Goal: Task Accomplishment & Management: Complete application form

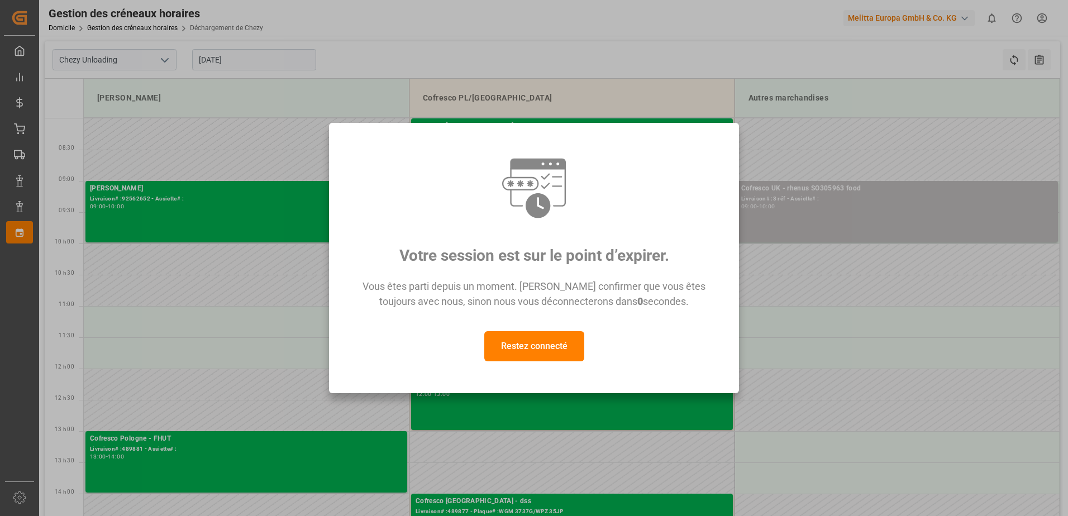
click at [559, 342] on button "Restez connecté" at bounding box center [534, 346] width 100 height 30
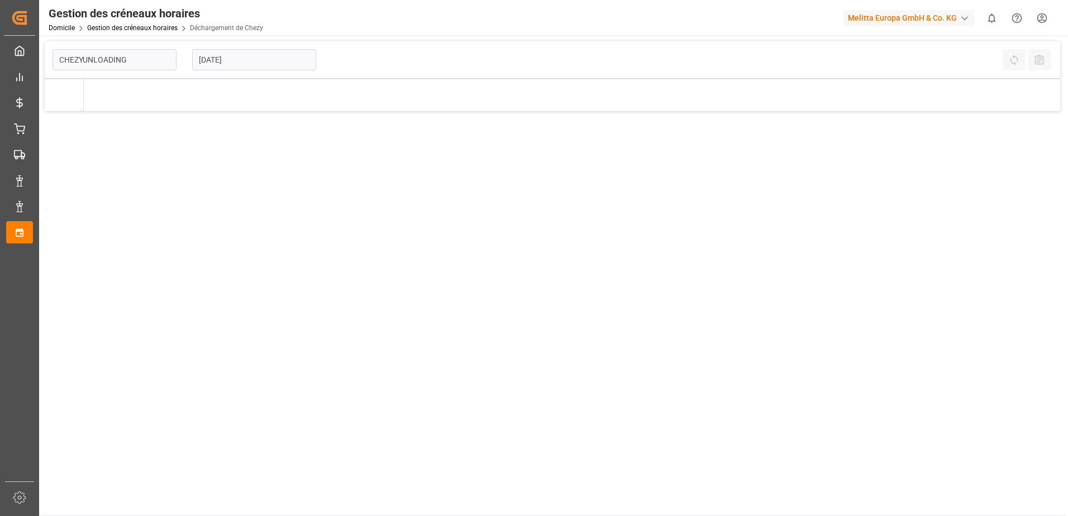
type input "Chezy Unloading"
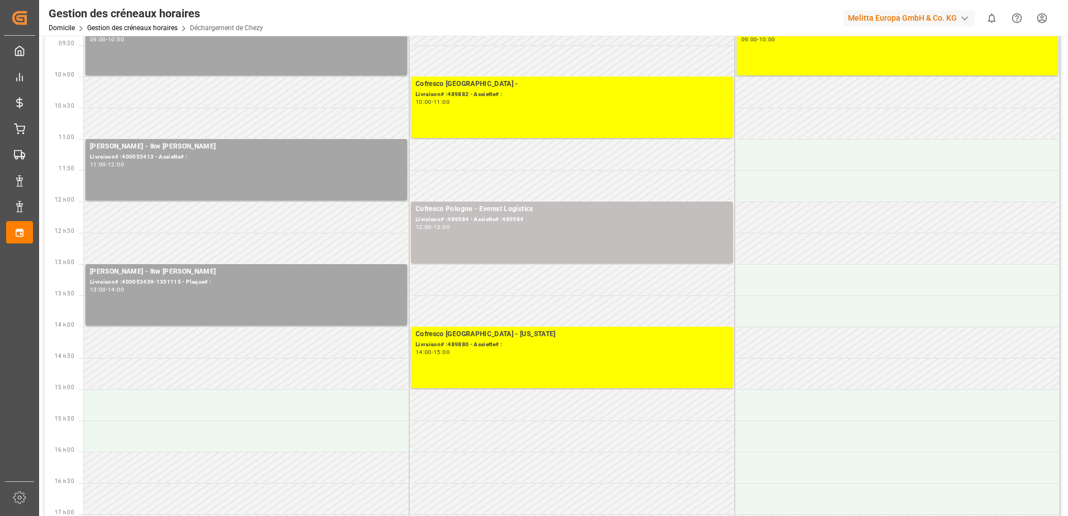
scroll to position [168, 0]
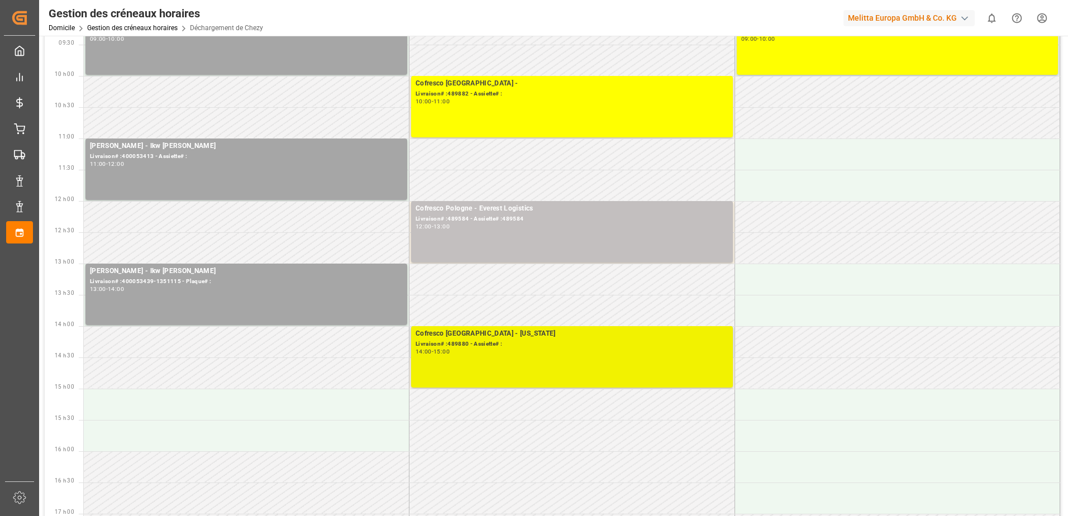
click at [475, 354] on div "14:00 - 15:00" at bounding box center [572, 352] width 313 height 6
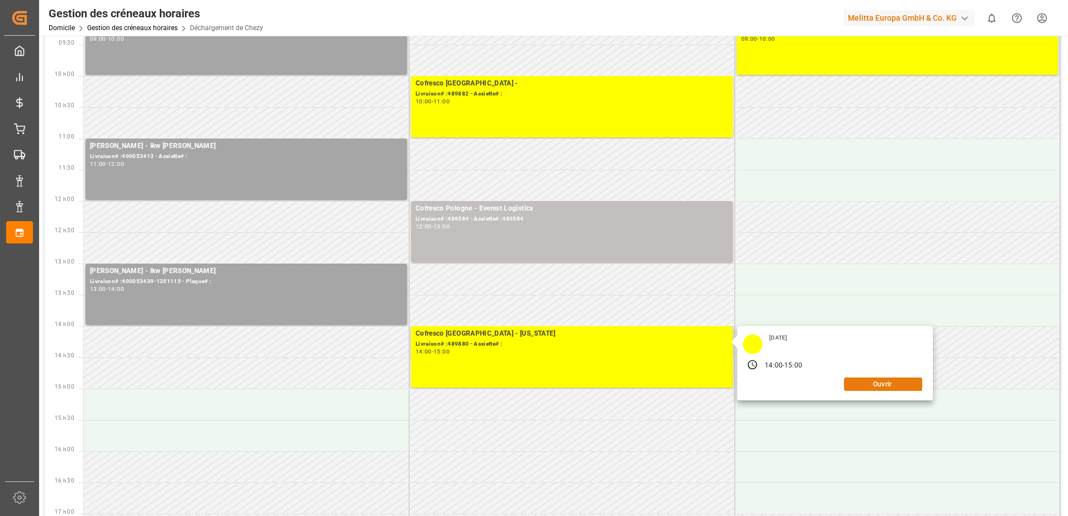
click at [864, 379] on button "Ouvrir" at bounding box center [883, 384] width 78 height 13
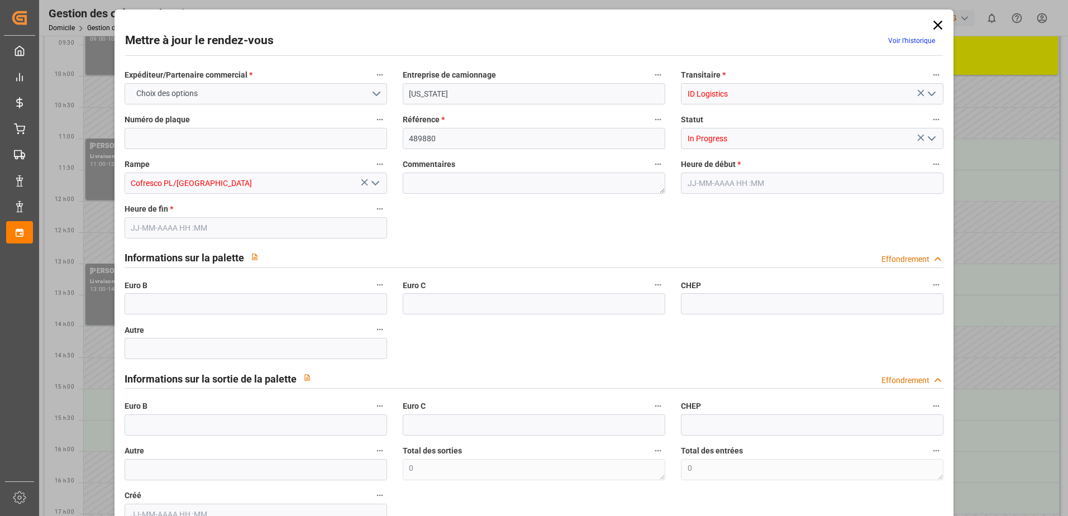
type input "0"
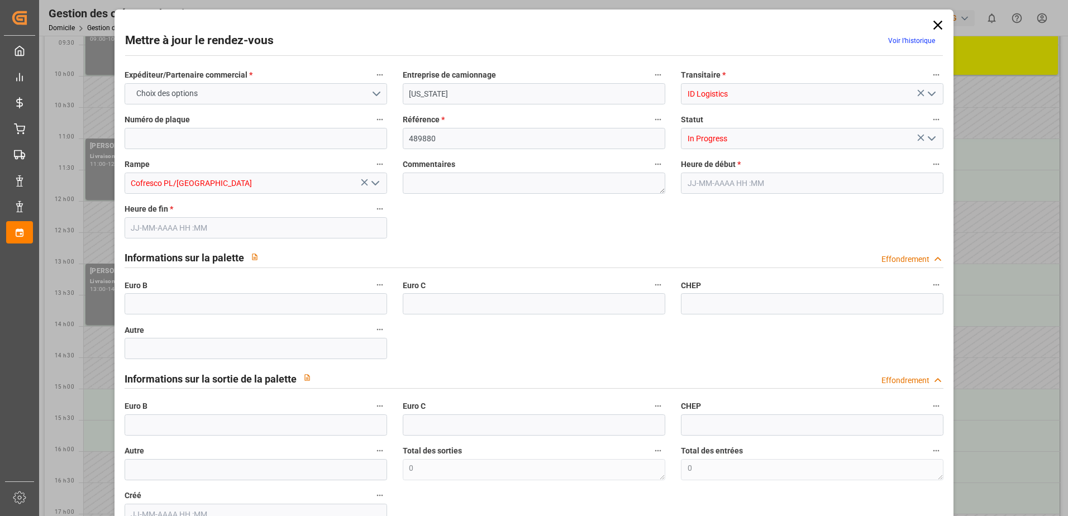
type input "0"
type input "02-10-2025 14:00"
type input "02-10-2025 15:00"
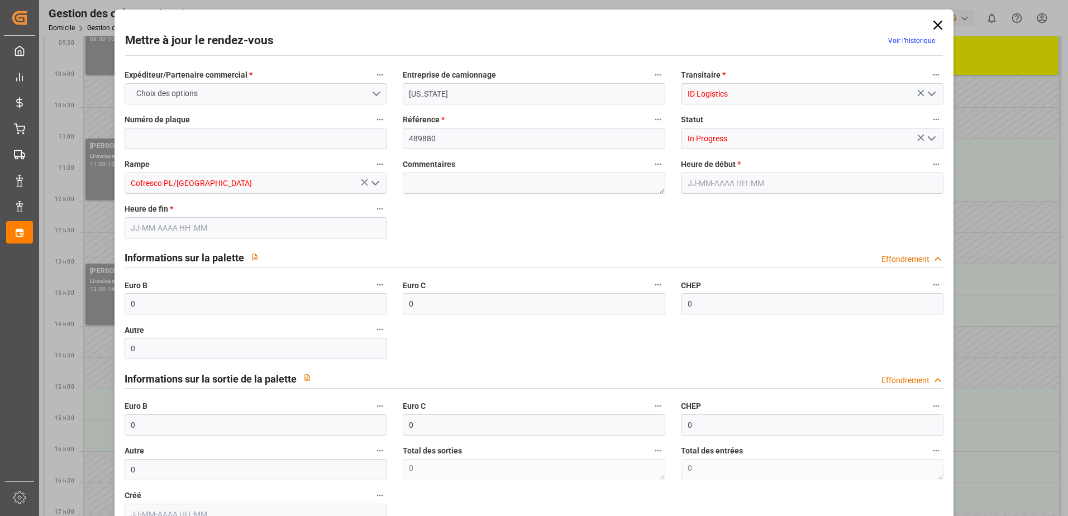
type input "24-09-2025 08:38"
click at [928, 135] on button "Ouvrir le menu" at bounding box center [931, 138] width 17 height 17
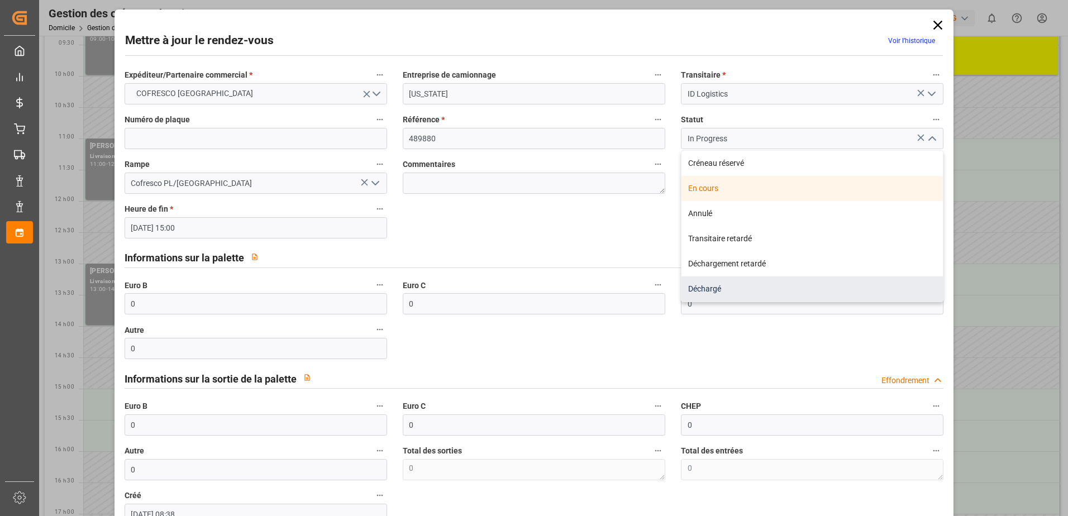
click at [838, 286] on div "Déchargé" at bounding box center [811, 289] width 261 height 25
type input "Unloaded"
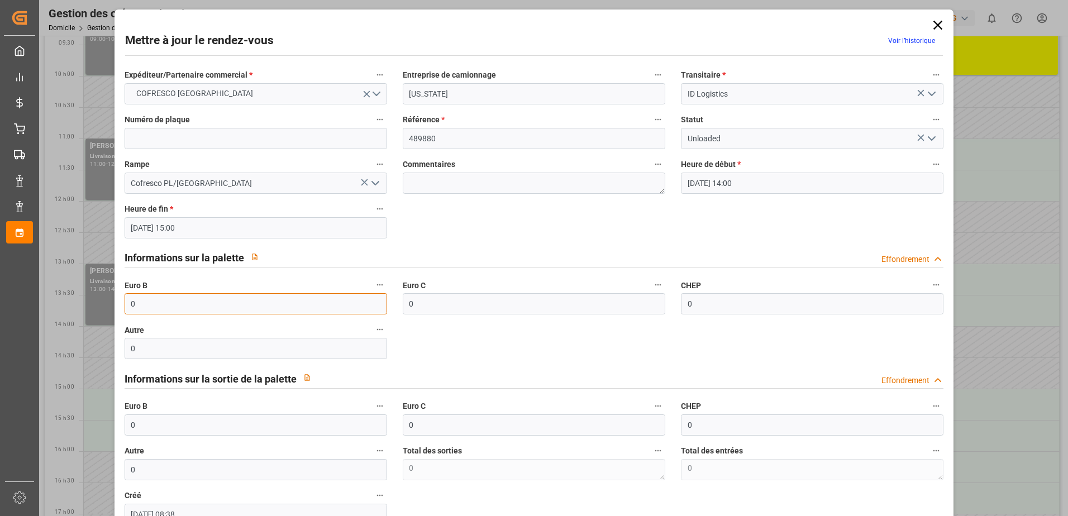
click at [156, 306] on input "0" at bounding box center [256, 303] width 263 height 21
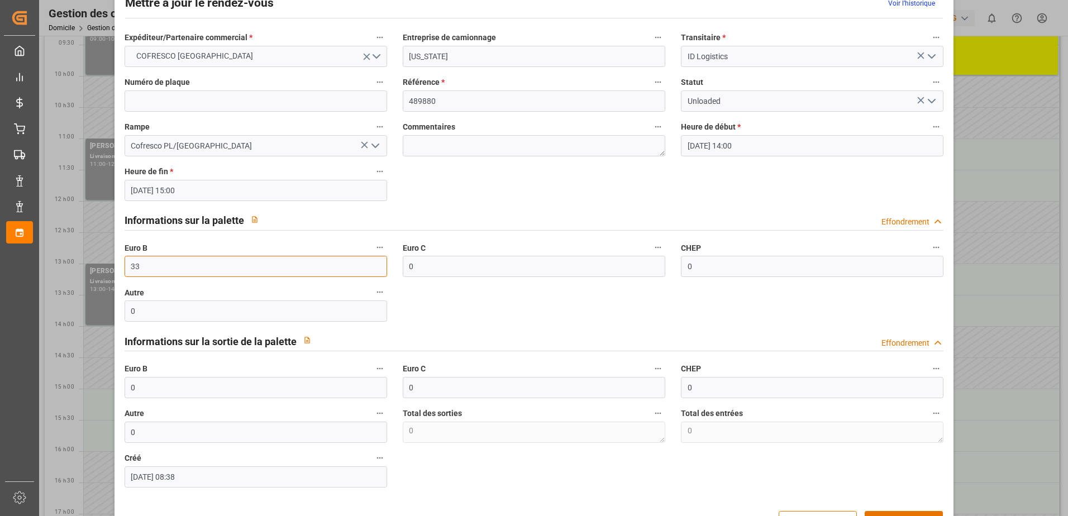
scroll to position [74, 0]
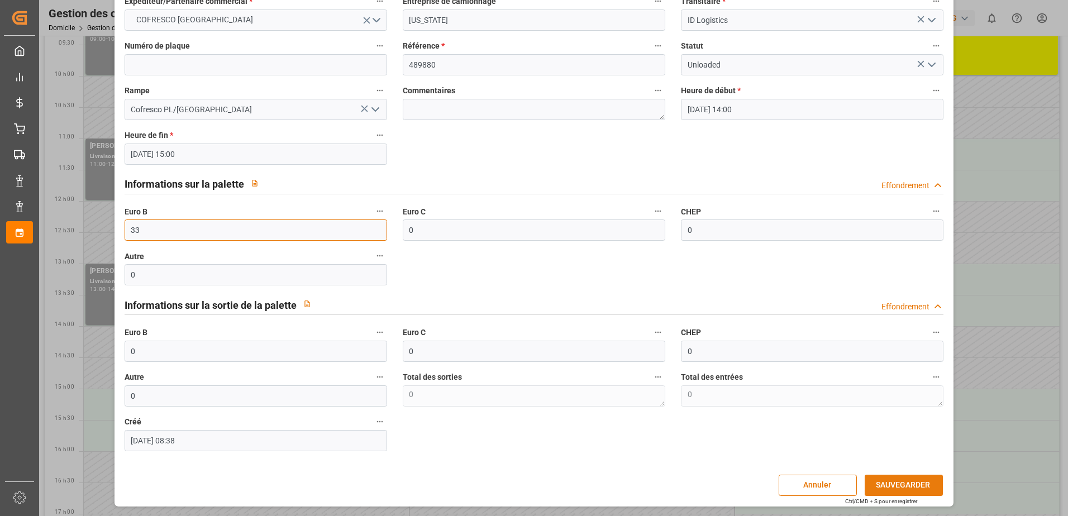
type input "33"
click at [907, 489] on button "SAUVEGARDER" at bounding box center [904, 485] width 78 height 21
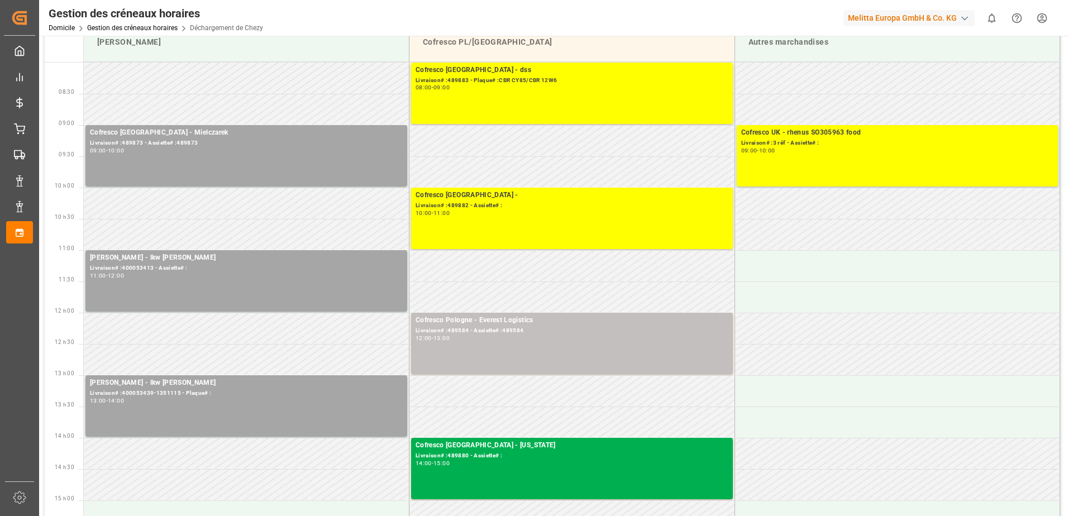
scroll to position [0, 0]
